Goal: Task Accomplishment & Management: Complete application form

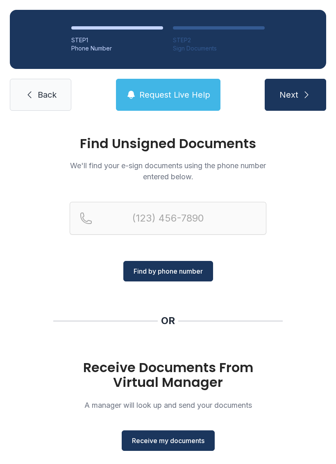
click at [163, 440] on span "Receive my documents" at bounding box center [168, 441] width 73 height 10
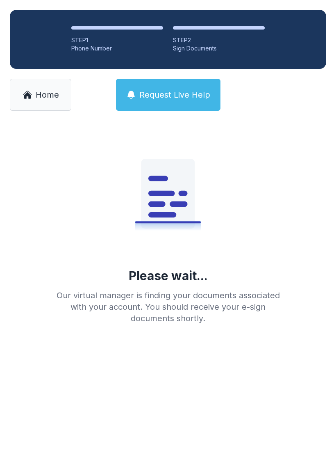
click at [38, 94] on span "Home" at bounding box center [47, 94] width 23 height 11
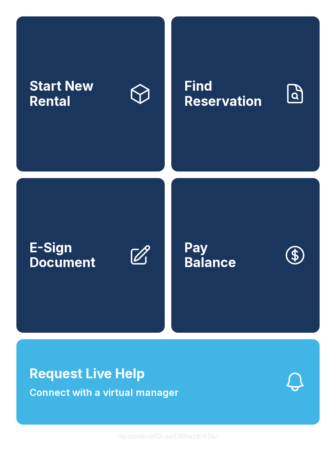
click at [91, 270] on span "E-Sign Document" at bounding box center [76, 255] width 93 height 30
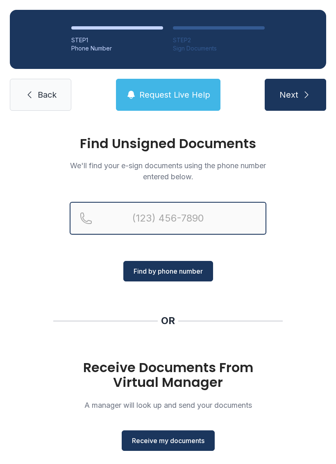
click at [123, 220] on input "Reservation phone number" at bounding box center [168, 218] width 197 height 33
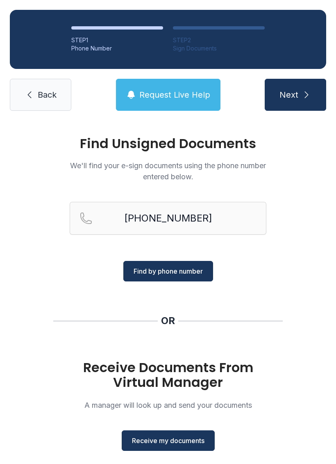
click at [178, 271] on span "Find by phone number" at bounding box center [168, 271] width 69 height 10
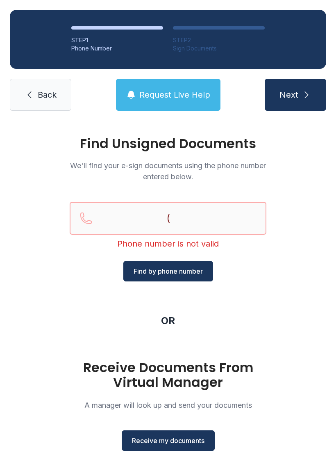
type input "("
click at [48, 104] on link "Back" at bounding box center [41, 95] width 62 height 32
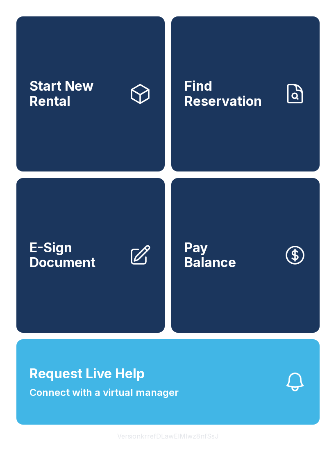
click at [99, 299] on link "E-Sign Document" at bounding box center [90, 255] width 149 height 155
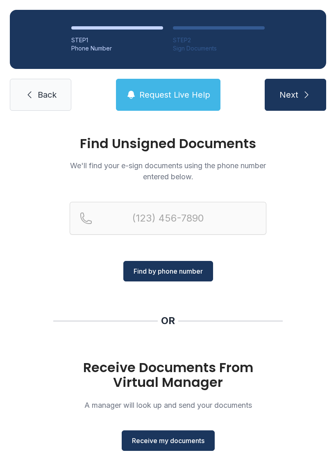
click at [177, 431] on button "Receive my documents" at bounding box center [168, 440] width 93 height 21
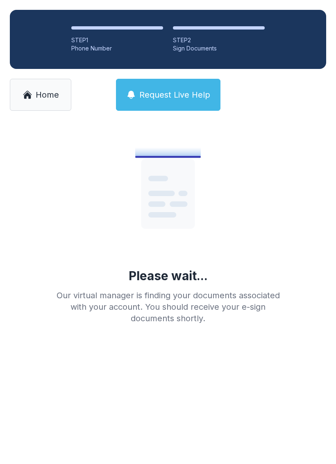
click at [18, 94] on link "Home" at bounding box center [41, 95] width 62 height 32
